Goal: Information Seeking & Learning: Compare options

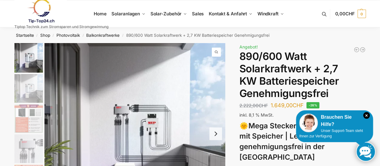
click at [291, 36] on nav "Startseite / Shop / Photovoltaik / Balkonkraftwerke / 890/600 Watt Solarkraftwe…" at bounding box center [190, 35] width 373 height 16
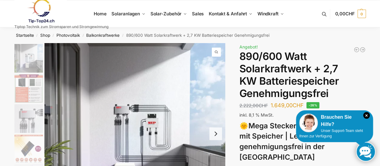
click at [183, 104] on img "1 / 12" at bounding box center [134, 133] width 181 height 181
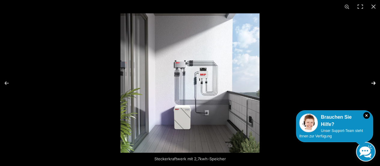
click at [374, 83] on button "Next (arrow right)" at bounding box center [369, 83] width 21 height 30
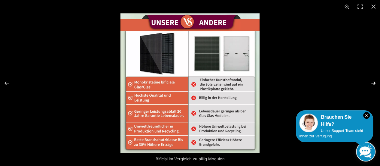
click at [374, 84] on button "Next (arrow right)" at bounding box center [369, 83] width 21 height 30
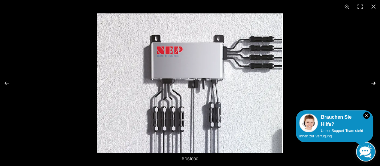
click at [373, 84] on button "Next (arrow right)" at bounding box center [369, 83] width 21 height 30
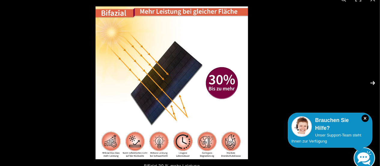
click at [373, 84] on button "Next (arrow right)" at bounding box center [369, 83] width 21 height 30
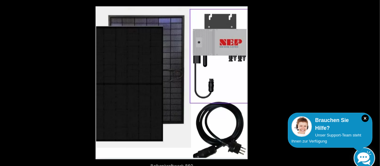
click at [373, 84] on button "Next (arrow right)" at bounding box center [369, 83] width 21 height 30
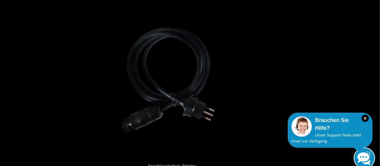
click at [373, 84] on button "Next (arrow right)" at bounding box center [369, 83] width 21 height 30
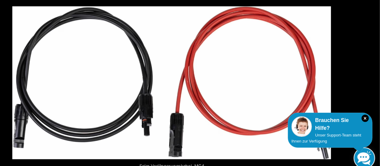
click at [373, 84] on button "Next (arrow right)" at bounding box center [369, 83] width 21 height 30
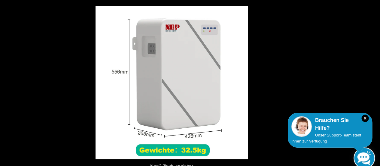
click at [373, 84] on button "Next (arrow right)" at bounding box center [369, 83] width 21 height 30
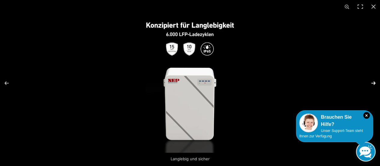
click at [372, 83] on button "Next (arrow right)" at bounding box center [369, 83] width 21 height 30
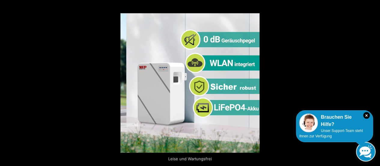
click at [372, 83] on button "Next (arrow right)" at bounding box center [369, 83] width 21 height 30
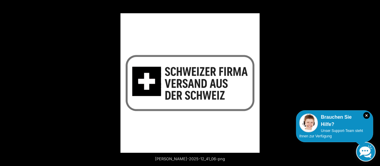
click at [372, 83] on button "Next (arrow right)" at bounding box center [369, 83] width 21 height 30
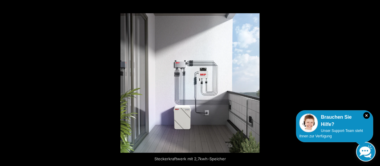
click at [372, 83] on button "Next (arrow right)" at bounding box center [369, 83] width 21 height 30
click at [374, 7] on button "Close (Esc)" at bounding box center [373, 6] width 13 height 13
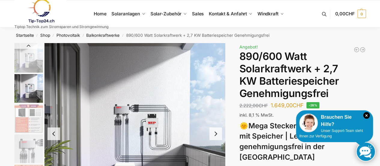
click at [300, 35] on nav "Startseite / Shop / Photovoltaik / Balkonkraftwerke / 890/600 Watt Solarkraftwe…" at bounding box center [190, 35] width 373 height 16
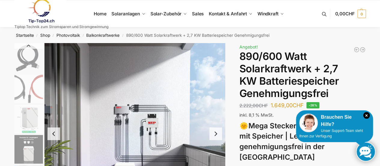
click at [321, 38] on nav "Startseite / Shop / Photovoltaik / Balkonkraftwerke / 890/600 Watt Solarkraftwe…" at bounding box center [190, 35] width 373 height 16
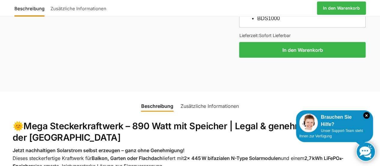
scroll to position [629, 0]
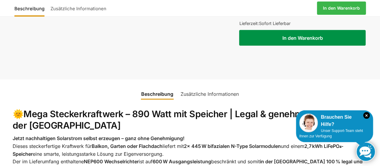
click at [306, 30] on button "In den Warenkorb" at bounding box center [302, 38] width 127 height 16
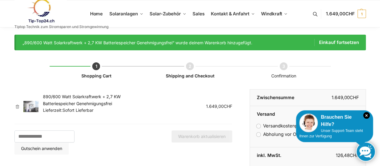
click at [351, 66] on div "Shopping Cart Shipping and Checkout Confirmation" at bounding box center [190, 66] width 352 height 1
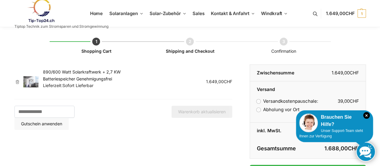
scroll to position [24, 0]
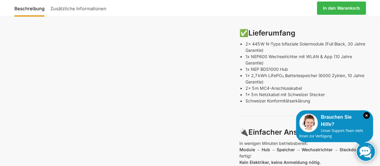
scroll to position [195, 0]
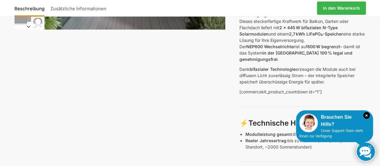
click at [163, 10] on div "Beschreibung Zusätzliche Informationen 2.222,00 CHF Ursprünglicher Preis war: 2…" at bounding box center [190, 8] width 352 height 16
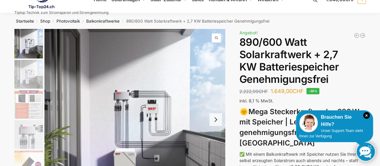
scroll to position [0, 0]
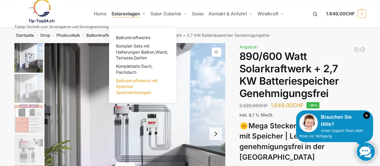
click at [131, 81] on span "Balkonkraftwerke mit Speicher Speicherlösungen" at bounding box center [137, 86] width 42 height 17
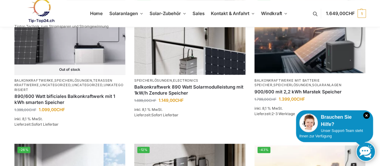
scroll to position [216, 0]
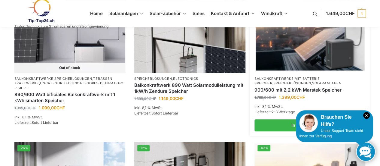
click at [292, 79] on link "Balkonkraftwerke mit Batterie Speicher" at bounding box center [287, 80] width 65 height 9
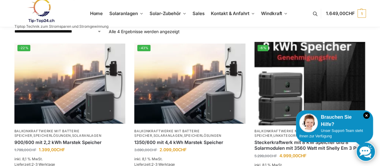
scroll to position [36, 0]
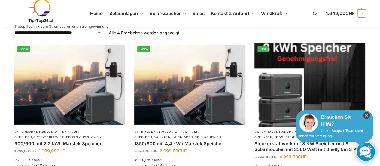
click at [366, 115] on icon "×" at bounding box center [366, 115] width 7 height 7
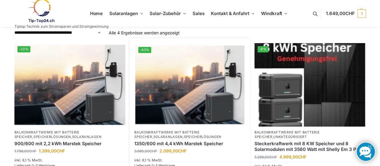
click at [185, 86] on img at bounding box center [189, 85] width 109 height 82
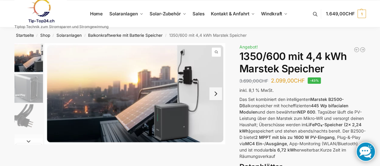
click at [233, 50] on div "Beschreibung Zusätzliche Informationen 3.690,00 CHF Ursprünglicher Preis war: 3…" at bounding box center [190, 158] width 377 height 231
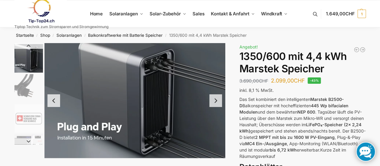
click at [374, 69] on div "Beschreibung Zusätzliche Informationen 3.690,00 CHF Ursprünglicher Preis war: 3…" at bounding box center [190, 158] width 377 height 231
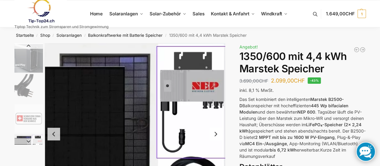
click at [216, 134] on button "Next slide" at bounding box center [216, 133] width 13 height 13
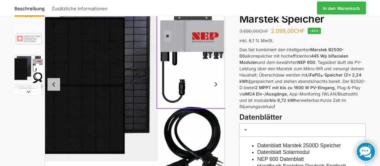
scroll to position [49, 0]
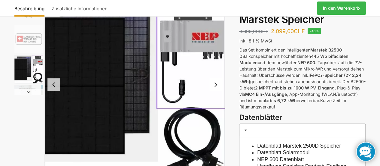
click at [215, 86] on button "Next slide" at bounding box center [216, 84] width 13 height 13
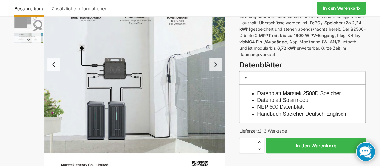
scroll to position [99, 0]
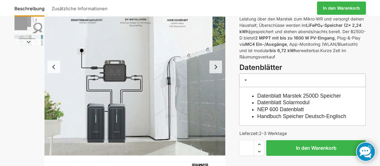
click at [90, 23] on img "6 / 9" at bounding box center [134, 67] width 181 height 246
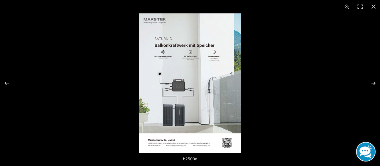
click at [165, 48] on img at bounding box center [190, 82] width 103 height 139
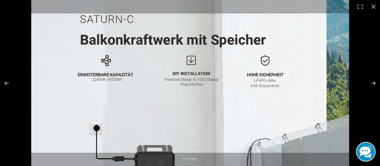
click at [296, 94] on img at bounding box center [190, 156] width 318 height 432
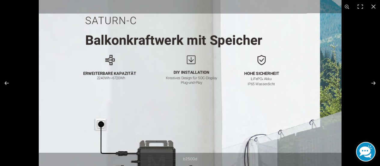
click at [296, 94] on img at bounding box center [190, 151] width 303 height 411
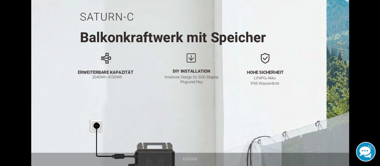
click at [296, 94] on img at bounding box center [190, 154] width 318 height 432
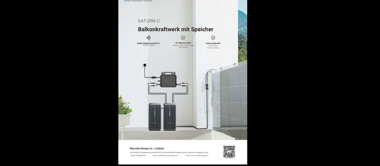
scroll to position [99, 0]
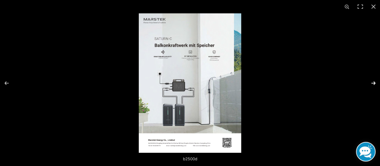
click at [372, 83] on button "Next (arrow right)" at bounding box center [369, 83] width 21 height 30
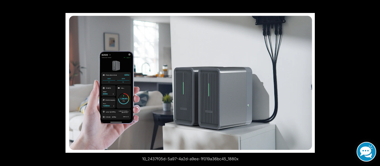
scroll to position [99, 0]
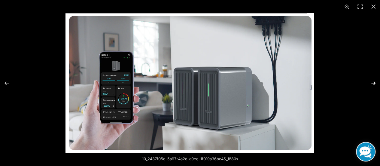
click at [373, 83] on button "Next (arrow right)" at bounding box center [369, 83] width 21 height 30
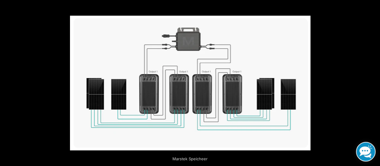
click at [373, 83] on button "Next (arrow right)" at bounding box center [369, 83] width 21 height 30
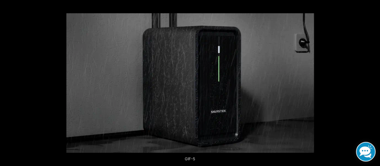
click at [373, 83] on button "Next (arrow right)" at bounding box center [369, 83] width 21 height 30
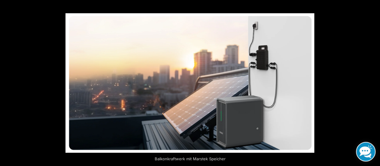
click at [373, 83] on button "Next (arrow right)" at bounding box center [369, 83] width 21 height 30
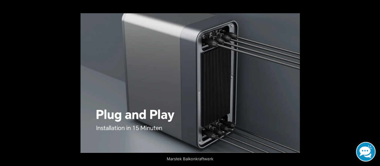
click at [373, 83] on button "Next (arrow right)" at bounding box center [369, 83] width 21 height 30
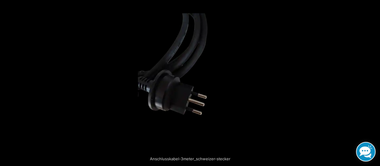
click at [373, 83] on button "Next (arrow right)" at bounding box center [369, 83] width 21 height 30
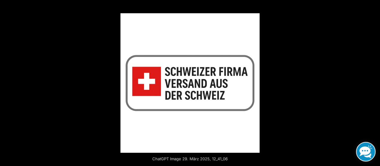
click at [373, 83] on button "Next (arrow right)" at bounding box center [369, 83] width 21 height 30
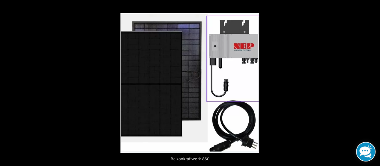
click at [373, 83] on button "Next (arrow right)" at bounding box center [369, 83] width 21 height 30
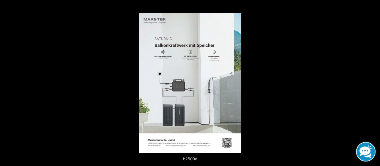
click at [373, 83] on button "Next (arrow right)" at bounding box center [369, 83] width 21 height 30
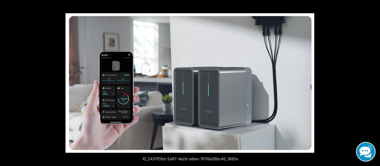
click at [373, 83] on button "Next (arrow right)" at bounding box center [369, 83] width 21 height 30
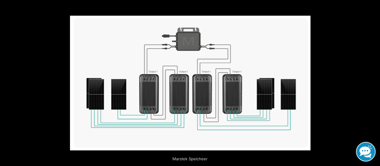
click at [374, 5] on button "Close (Esc)" at bounding box center [373, 6] width 13 height 13
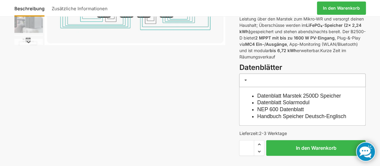
click at [222, 95] on div "Marstek Speicheer Beschreibung Zusätzliche Informationen 3.690,00 CHF Ursprüngl…" at bounding box center [190, 66] width 377 height 245
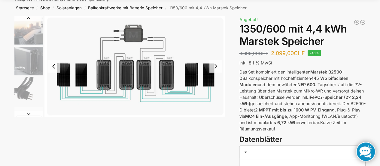
scroll to position [15, 0]
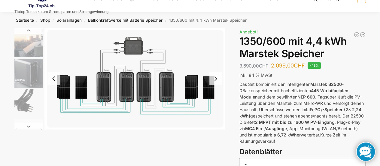
click at [372, 115] on div "Marstek Speicheer Beschreibung Zusätzliche Informationen 3.690,00 CHF Ursprüngl…" at bounding box center [190, 150] width 377 height 245
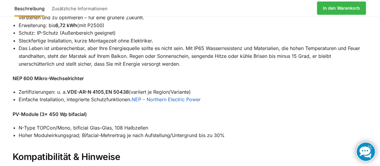
scroll to position [676, 0]
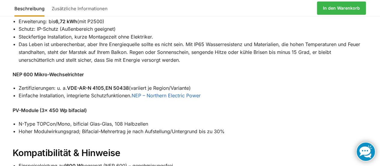
click at [269, 100] on li "Einfache Installation, integrierte Schutzfunktionen. NEP – Northern Electric Po…" at bounding box center [193, 96] width 349 height 8
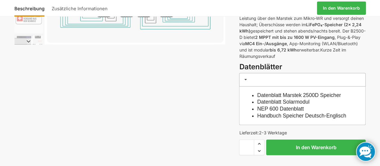
scroll to position [99, 0]
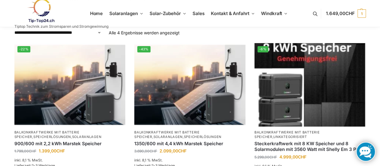
click at [228, 32] on div "**********" at bounding box center [190, 32] width 352 height 6
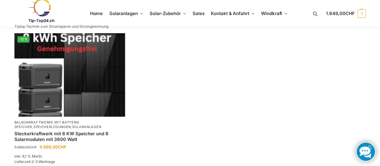
scroll to position [204, 0]
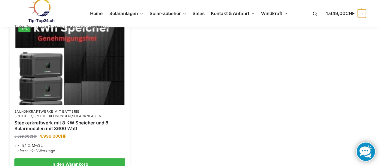
click at [82, 69] on img at bounding box center [69, 64] width 109 height 82
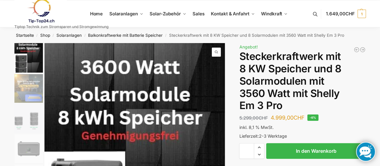
click at [366, 33] on nav "Startseite / Shop / Solaranlagen / Balkonkraftwerke mit Batterie Speicher / Ste…" at bounding box center [190, 35] width 373 height 16
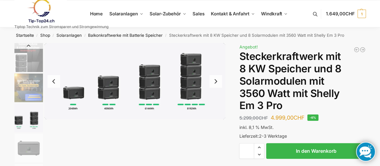
click at [218, 82] on button "Next slide" at bounding box center [216, 81] width 13 height 13
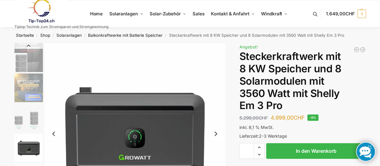
click at [218, 82] on img "4 / 9" at bounding box center [134, 133] width 181 height 181
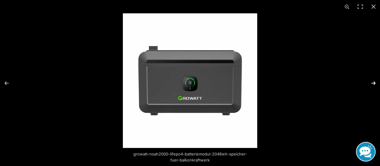
click at [374, 82] on button "Next (arrow right)" at bounding box center [369, 83] width 21 height 30
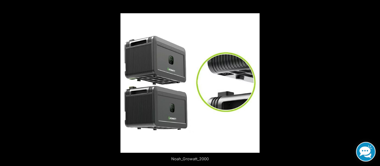
click at [374, 82] on button "Next (arrow right)" at bounding box center [369, 83] width 21 height 30
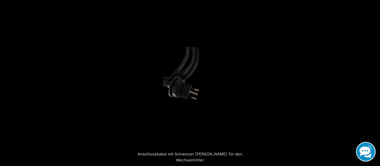
click at [374, 82] on button "Next (arrow right)" at bounding box center [369, 83] width 21 height 30
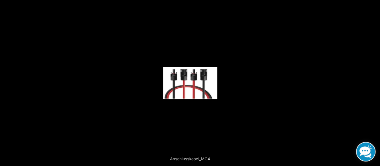
click at [374, 82] on button "Next (arrow right)" at bounding box center [369, 83] width 21 height 30
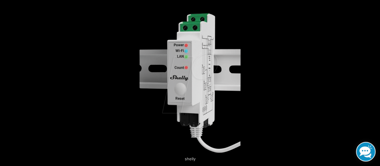
click at [374, 82] on button "Next (arrow right)" at bounding box center [369, 83] width 21 height 30
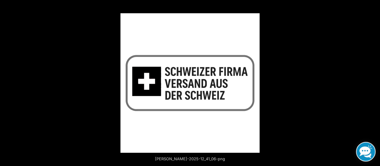
click at [374, 82] on button "Next (arrow right)" at bounding box center [369, 83] width 21 height 30
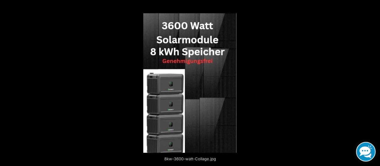
click at [374, 82] on button "Next (arrow right)" at bounding box center [369, 83] width 21 height 30
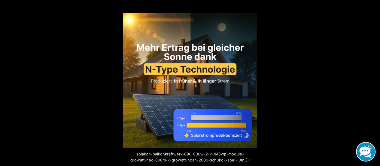
click at [374, 82] on button "Next (arrow right)" at bounding box center [369, 83] width 21 height 30
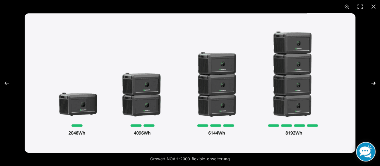
click at [372, 81] on button "Next (arrow right)" at bounding box center [369, 83] width 21 height 30
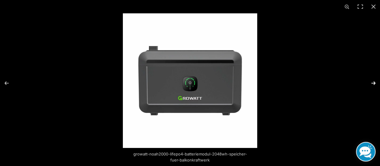
click at [372, 81] on button "Next (arrow right)" at bounding box center [369, 83] width 21 height 30
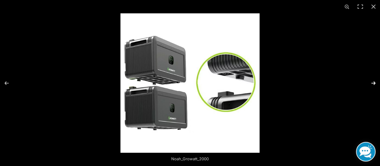
click at [372, 81] on button "Next (arrow right)" at bounding box center [369, 83] width 21 height 30
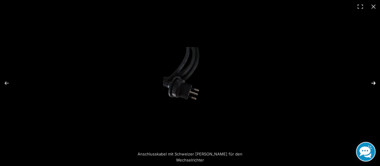
click at [372, 81] on button "Next (arrow right)" at bounding box center [369, 83] width 21 height 30
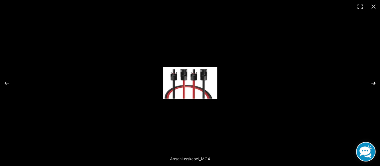
click at [372, 81] on button "Next (arrow right)" at bounding box center [369, 83] width 21 height 30
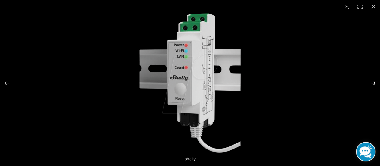
click at [372, 81] on button "Next (arrow right)" at bounding box center [369, 83] width 21 height 30
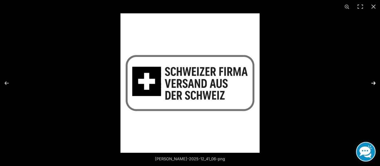
click at [372, 81] on button "Next (arrow right)" at bounding box center [369, 83] width 21 height 30
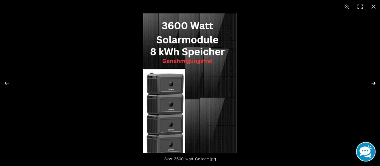
click at [372, 81] on button "Next (arrow right)" at bounding box center [369, 83] width 21 height 30
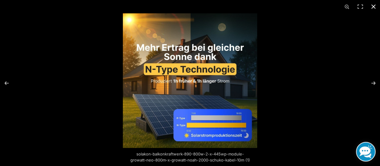
click at [372, 8] on button "Close (Esc)" at bounding box center [373, 6] width 13 height 13
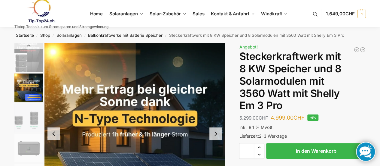
click at [358, 31] on nav "Startseite / Shop / Solaranlagen / Balkonkraftwerke mit Batterie Speicher / Ste…" at bounding box center [190, 35] width 373 height 16
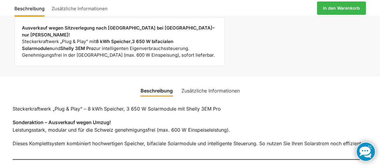
scroll to position [313, 0]
